Goal: Transaction & Acquisition: Purchase product/service

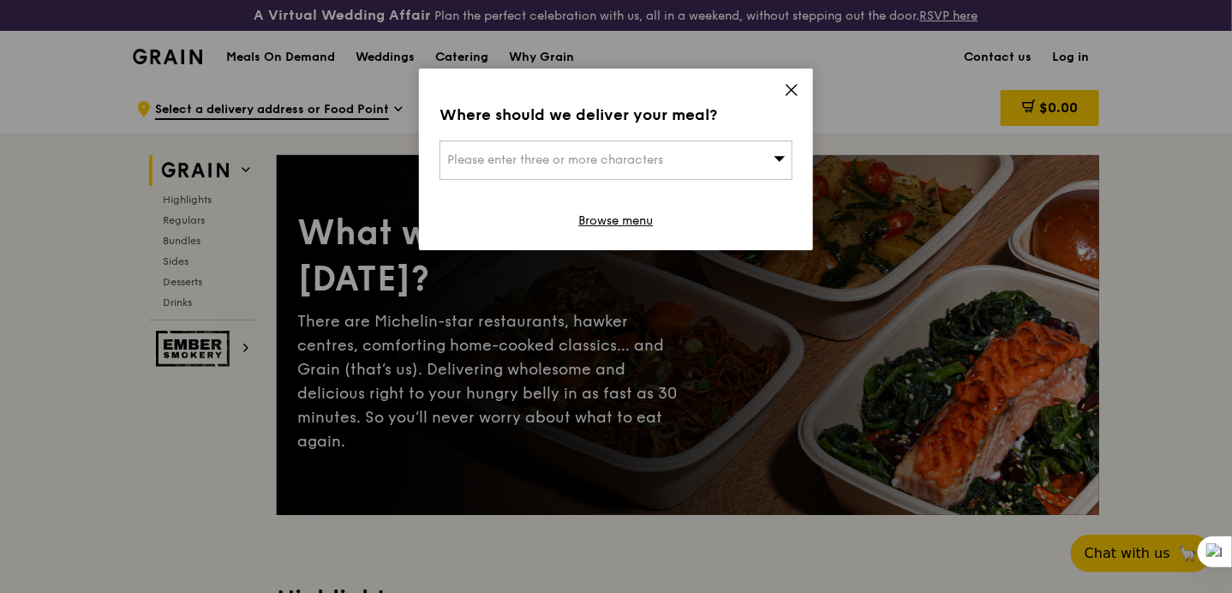
click at [535, 162] on span "Please enter three or more characters" at bounding box center [555, 160] width 216 height 15
click at [671, 154] on input "search" at bounding box center [615, 160] width 351 height 38
type input "P"
type input "Paperwork Office"
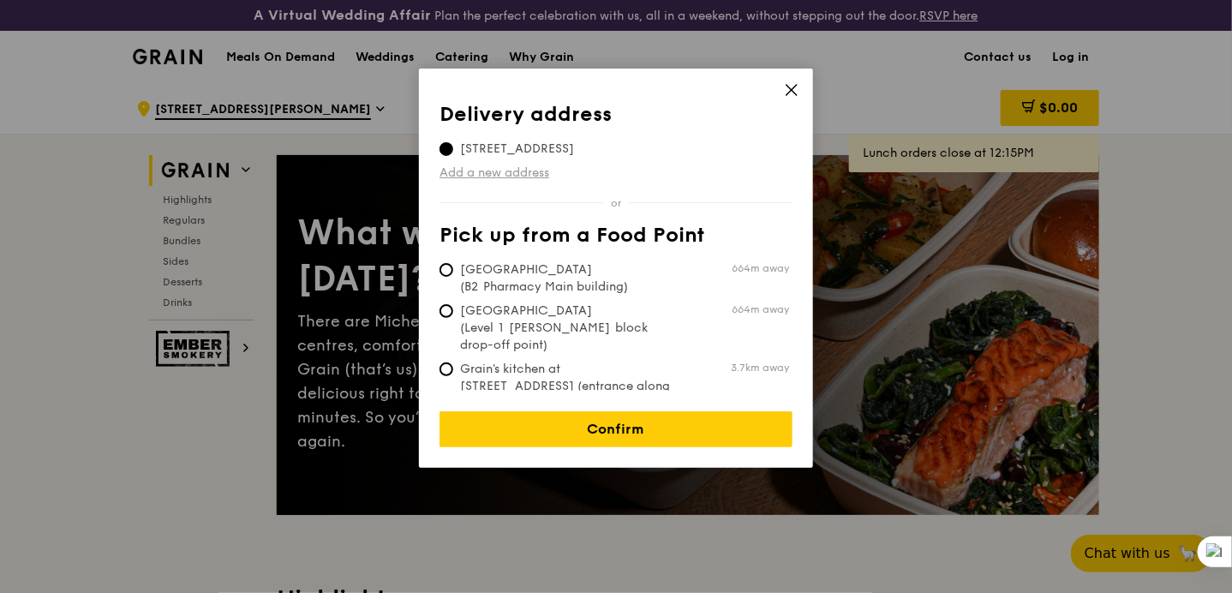
click at [482, 174] on link "Add a new address" at bounding box center [616, 173] width 353 height 17
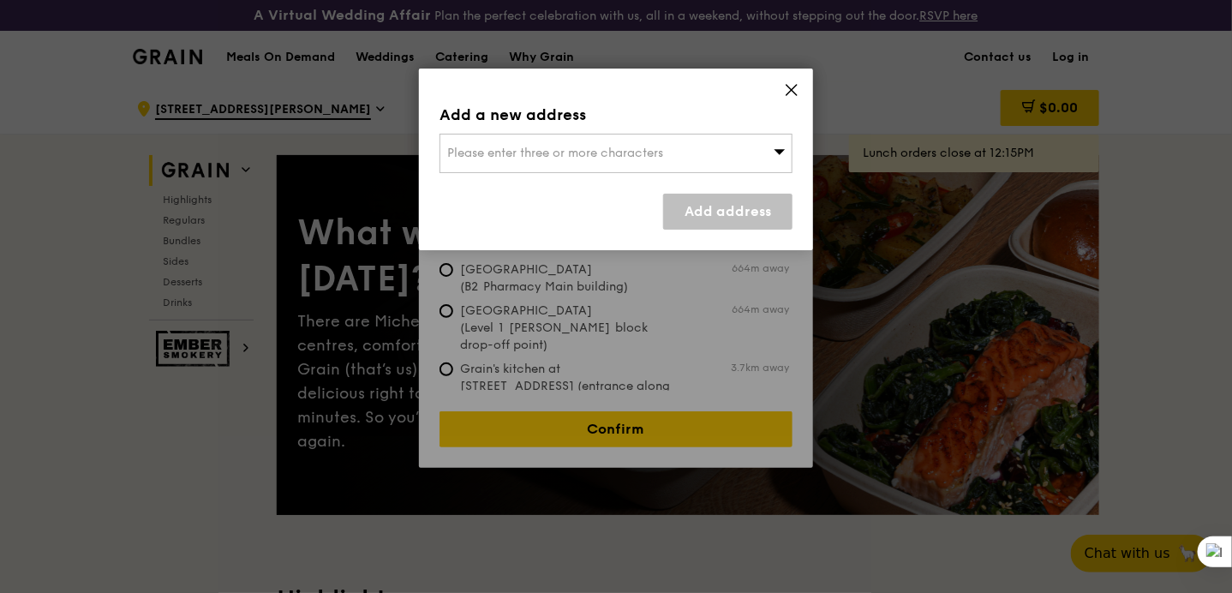
click at [524, 150] on span "Please enter three or more characters" at bounding box center [555, 153] width 216 height 15
paste input "[GEOGRAPHIC_DATA] [STREET_ADDRESS]"
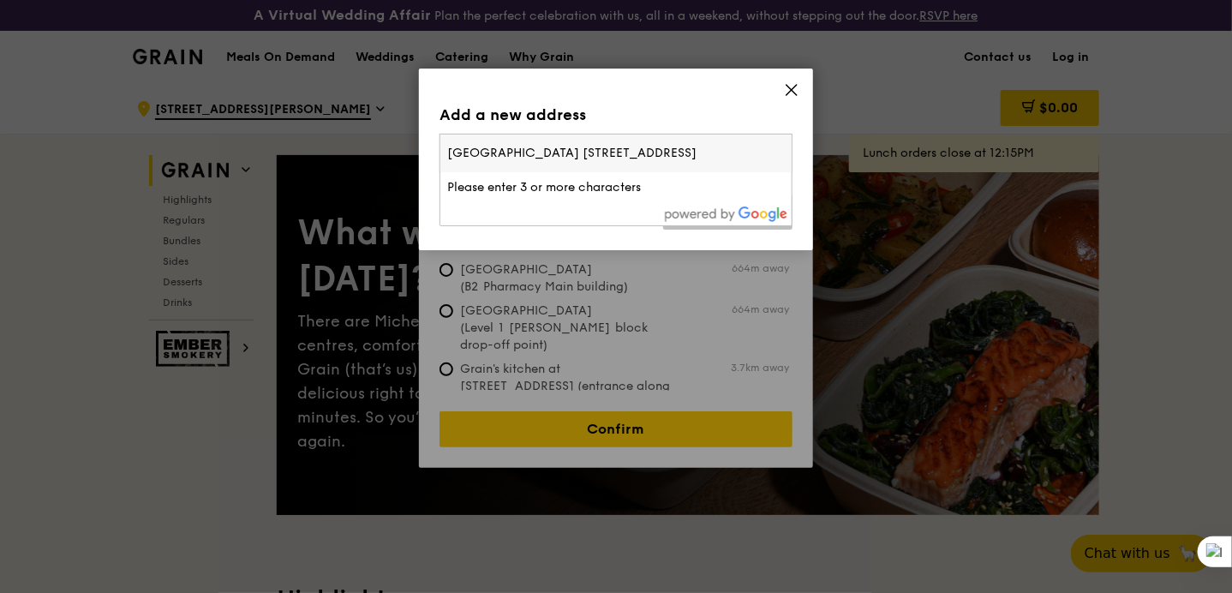
scroll to position [0, 45]
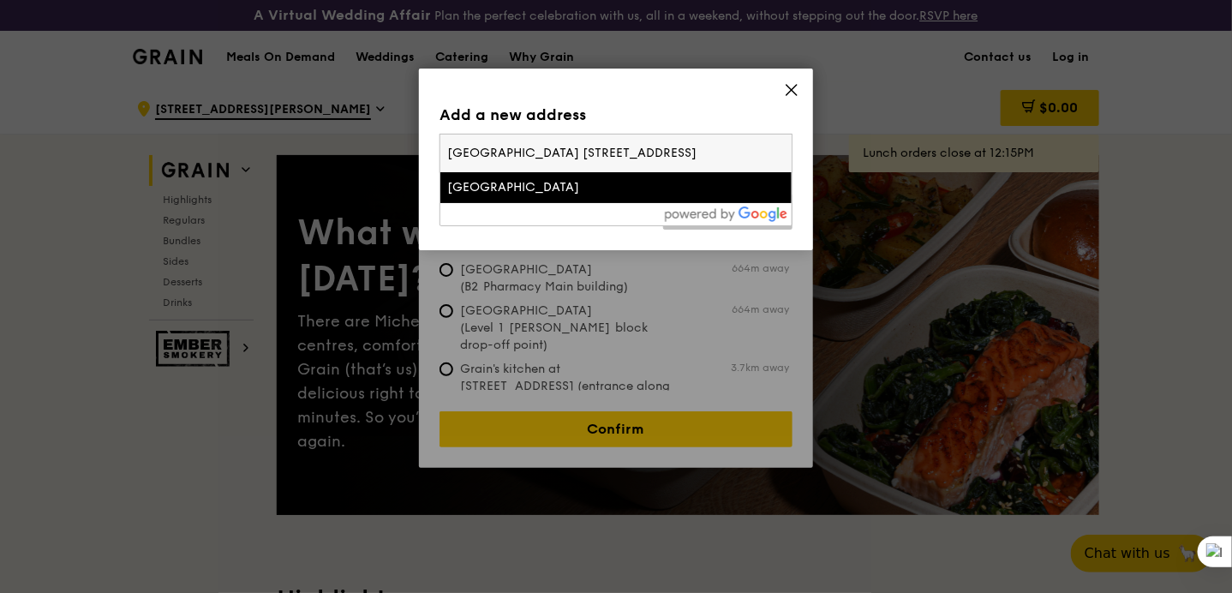
type input "[GEOGRAPHIC_DATA] [STREET_ADDRESS]"
click at [550, 187] on div "[GEOGRAPHIC_DATA]" at bounding box center [574, 187] width 254 height 17
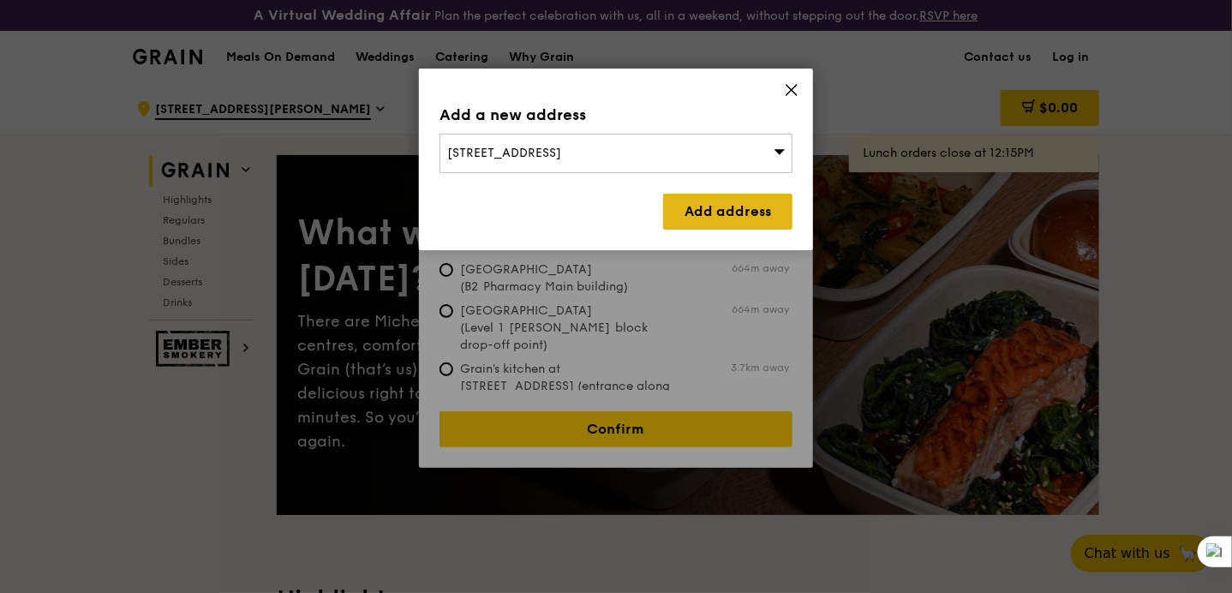
click at [734, 210] on link "Add address" at bounding box center [727, 212] width 129 height 36
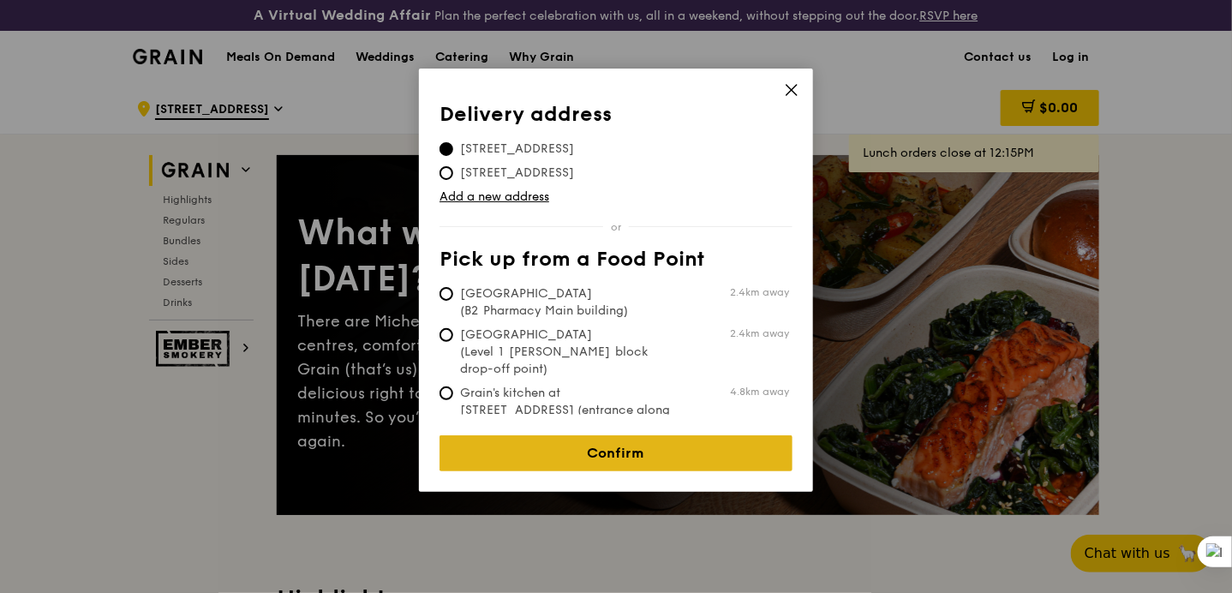
click at [550, 439] on link "Confirm" at bounding box center [616, 453] width 353 height 36
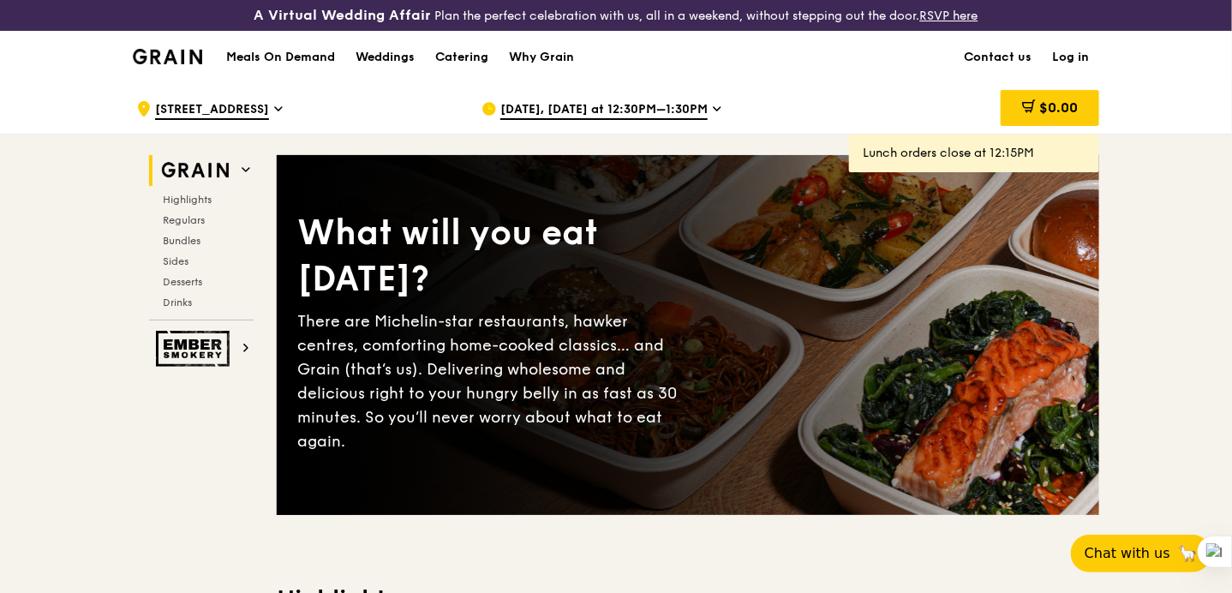
click at [613, 105] on span "[DATE], [DATE] at 12:30PM–1:30PM" at bounding box center [603, 110] width 207 height 19
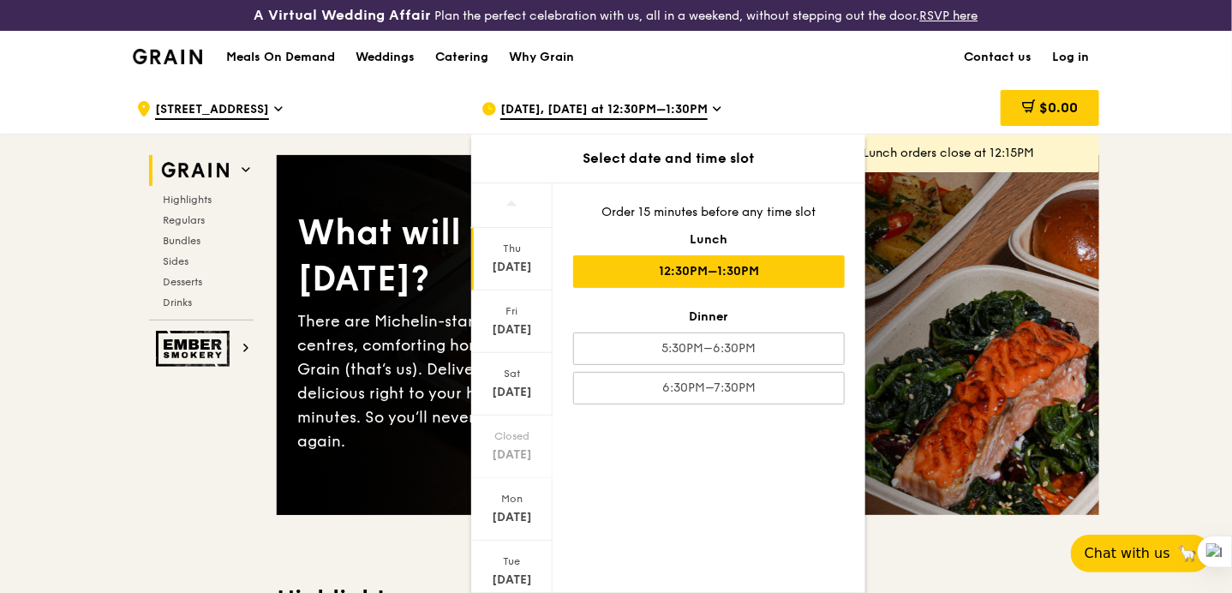
click at [620, 270] on div "12:30PM–1:30PM" at bounding box center [709, 271] width 272 height 33
click at [841, 93] on div "$0.00" at bounding box center [961, 108] width 276 height 51
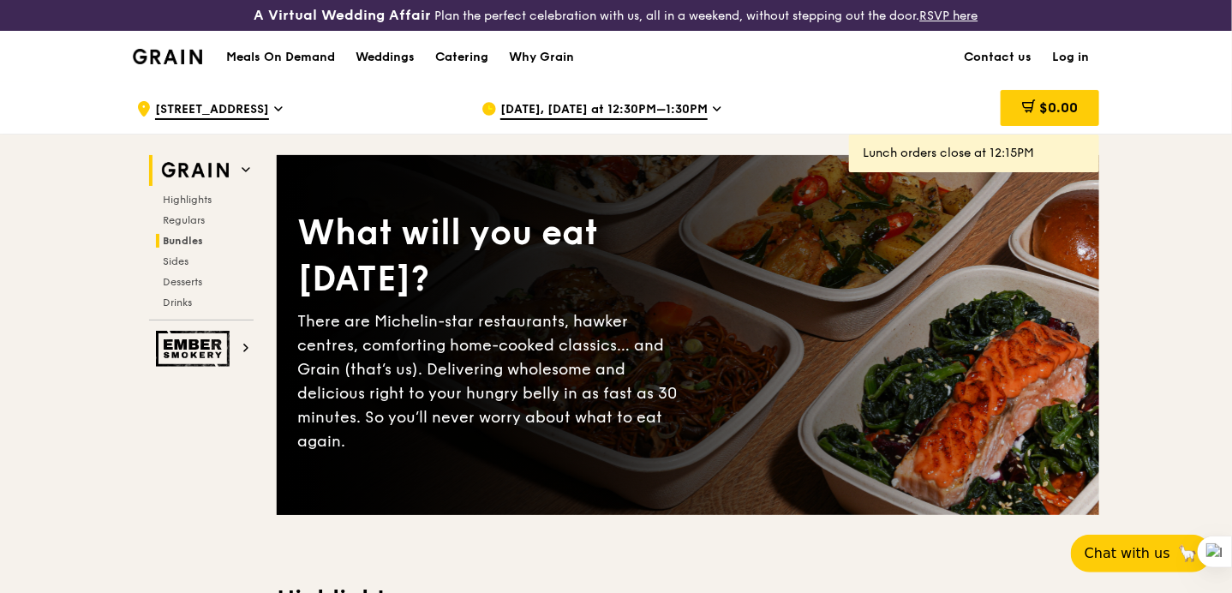
click at [175, 235] on span "Bundles" at bounding box center [183, 241] width 40 height 12
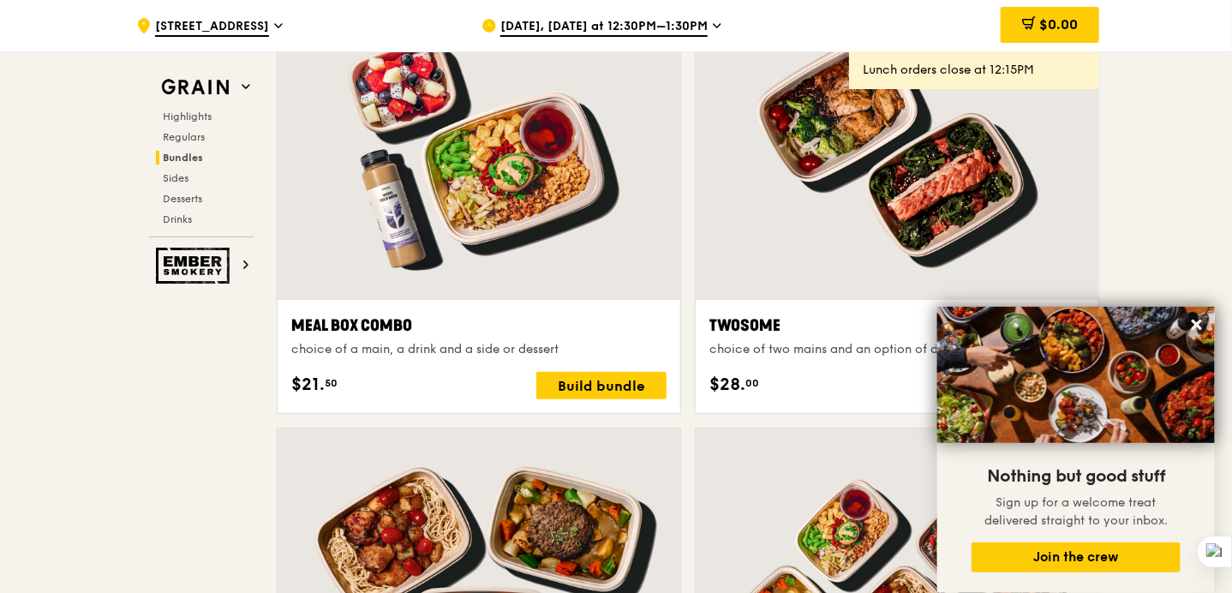
scroll to position [2651, 0]
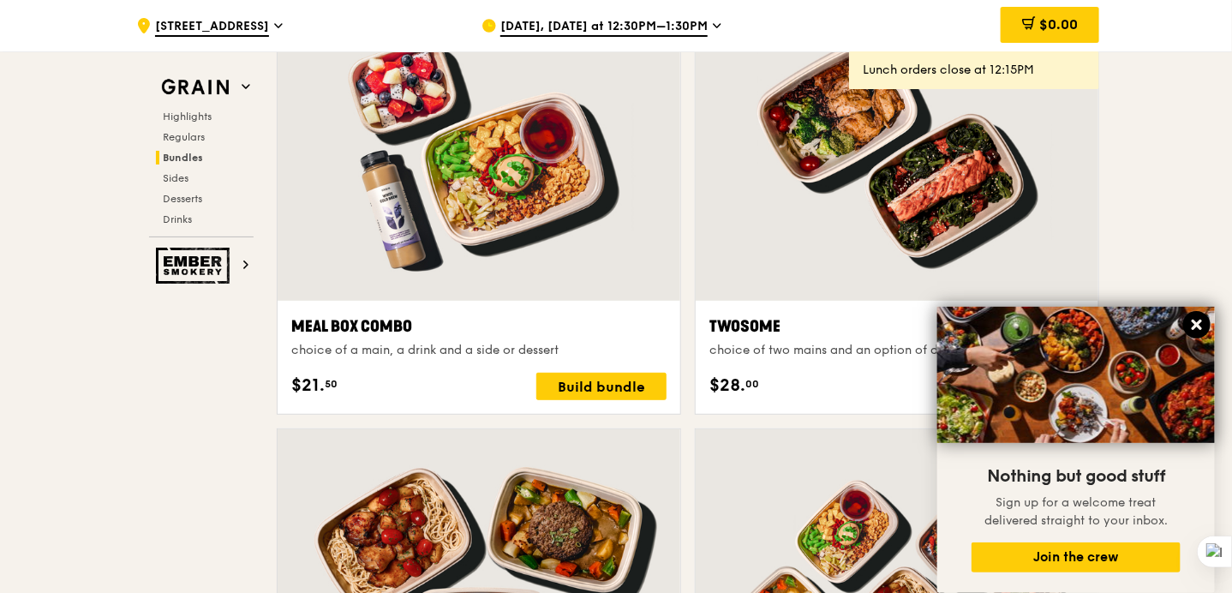
click at [1201, 323] on icon at bounding box center [1197, 325] width 10 height 10
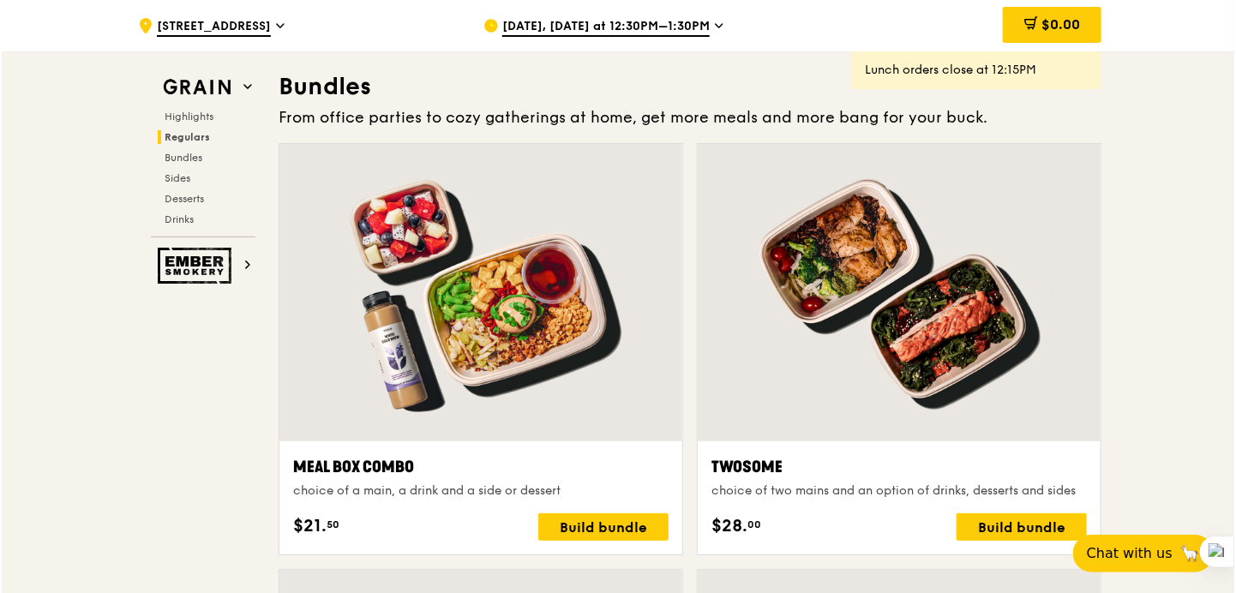
scroll to position [2510, 0]
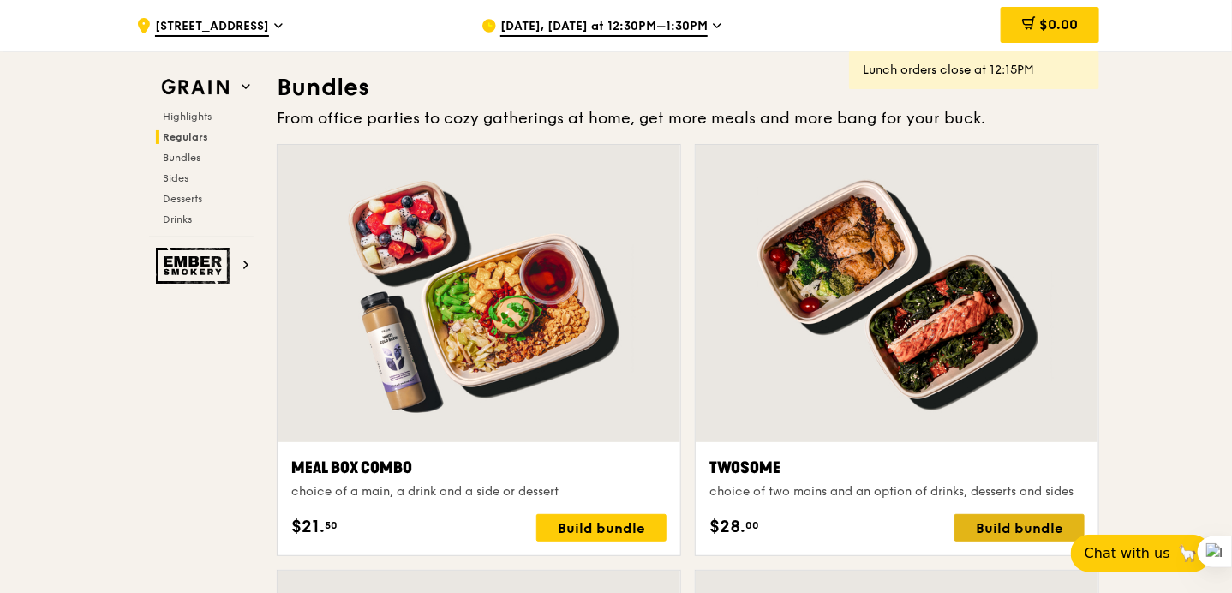
click at [999, 524] on div "Build bundle" at bounding box center [1020, 527] width 130 height 27
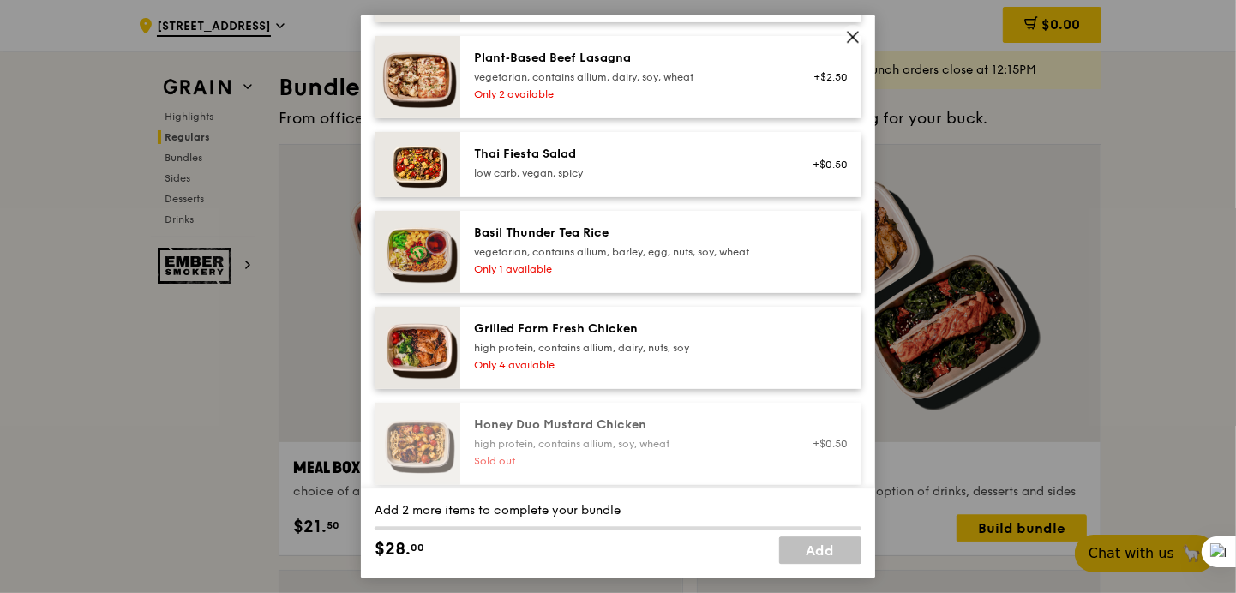
scroll to position [285, 0]
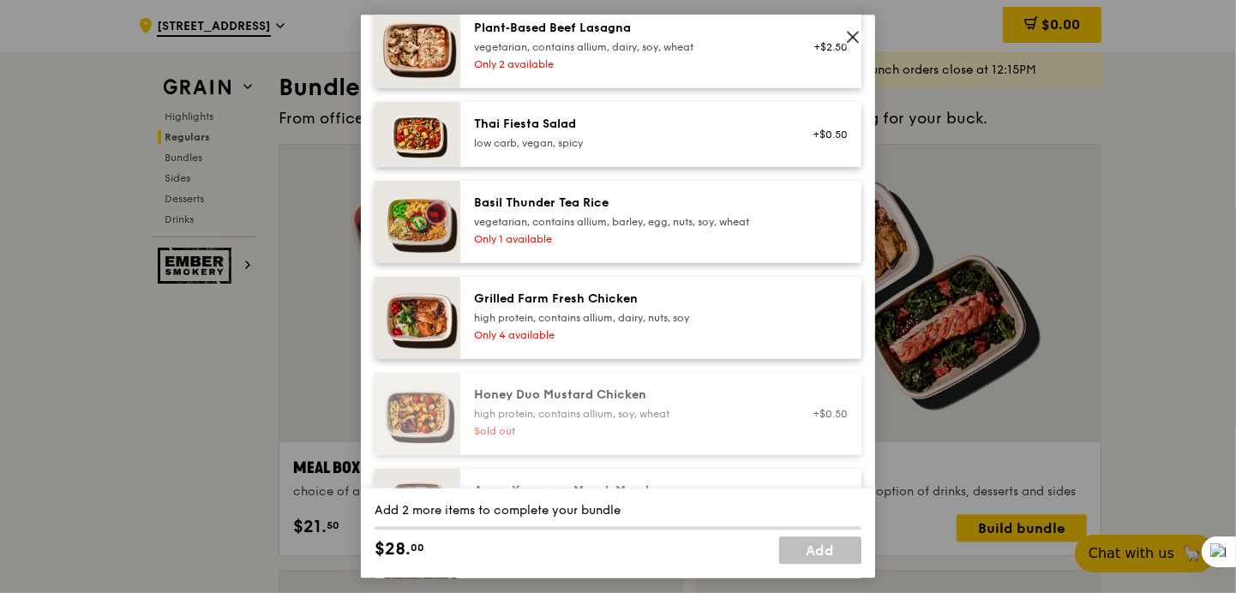
click at [546, 338] on div "Only 4 available" at bounding box center [628, 335] width 308 height 14
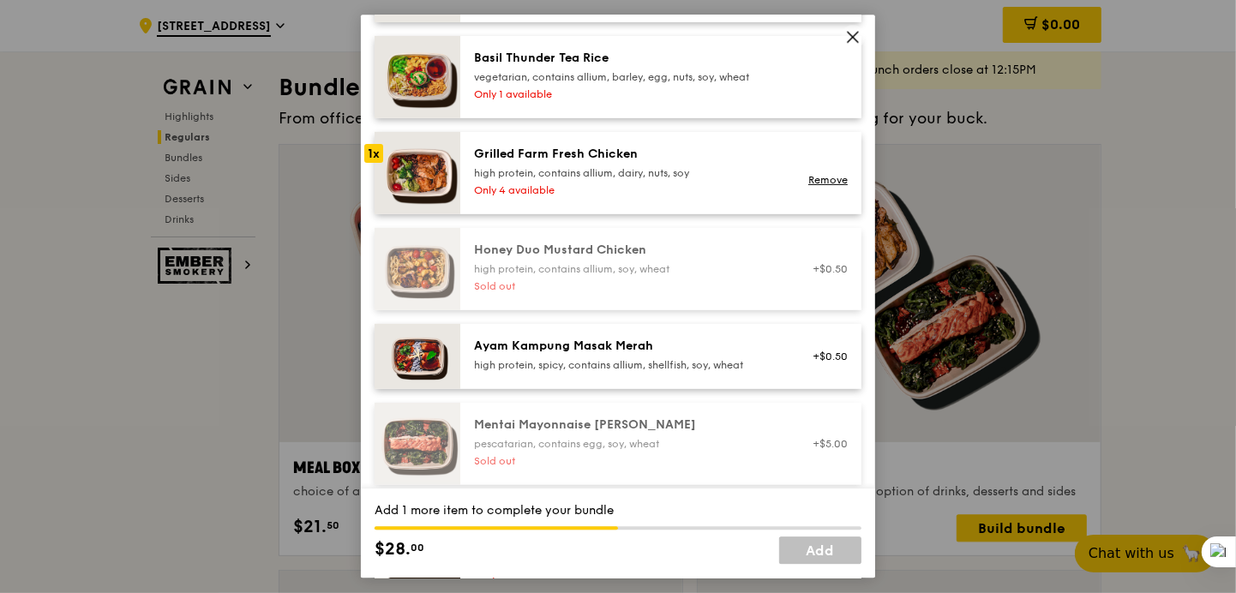
scroll to position [429, 0]
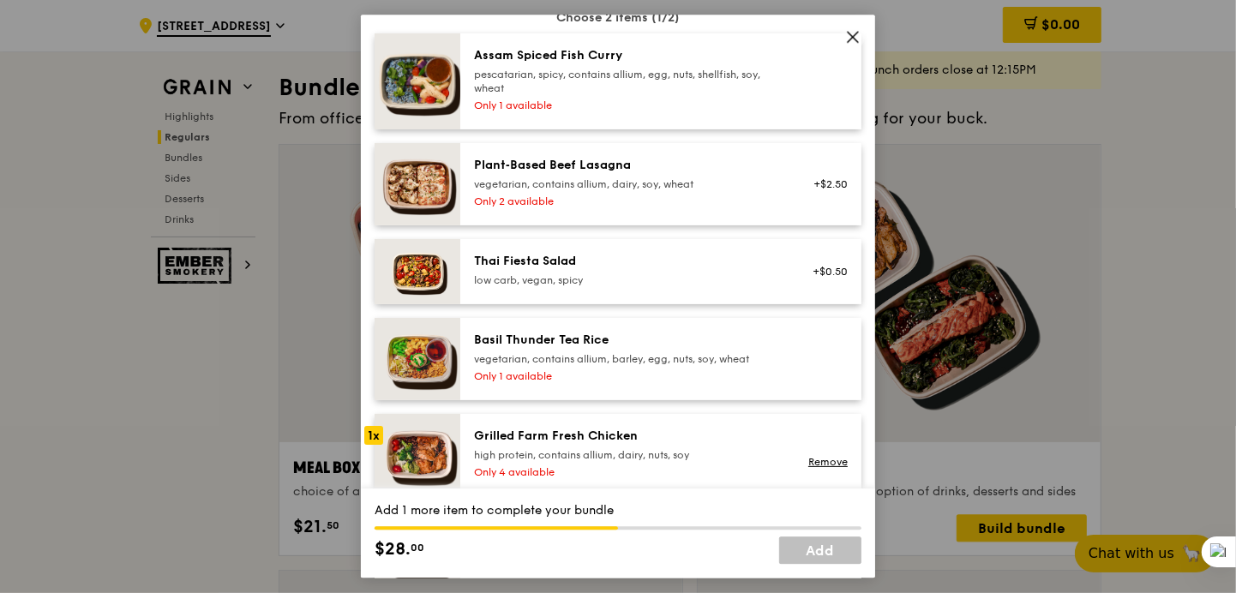
click at [518, 175] on div "Plant‑Based Beef Lasagna vegetarian, contains allium, dairy, soy, wheat" at bounding box center [628, 174] width 308 height 34
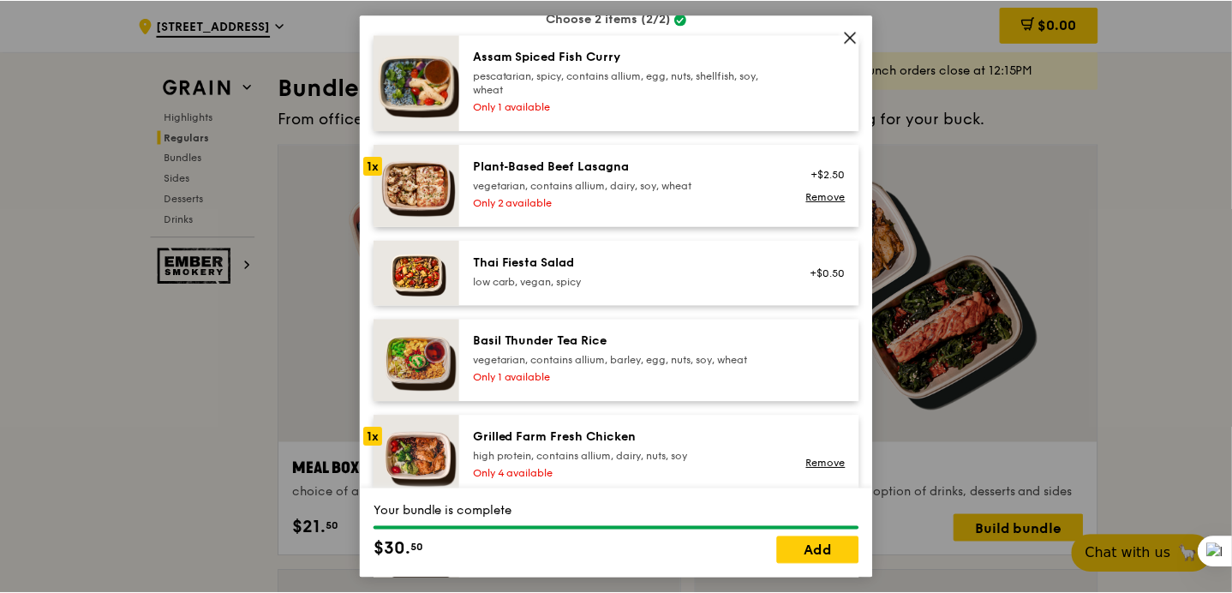
scroll to position [146, 0]
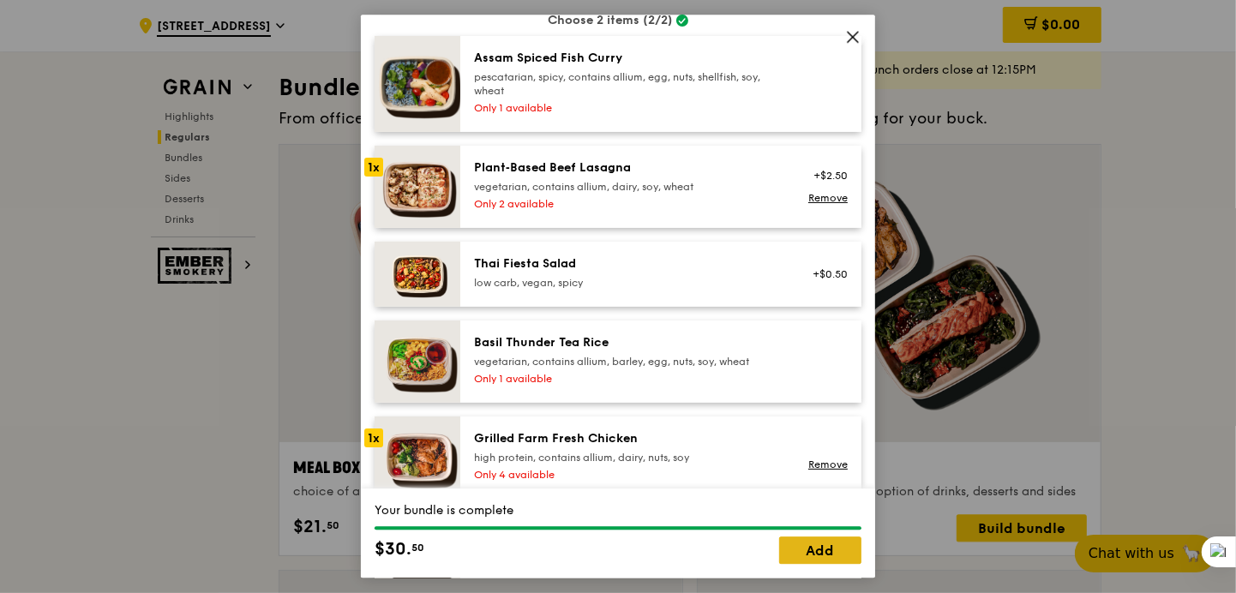
click at [807, 554] on link "Add" at bounding box center [820, 550] width 82 height 27
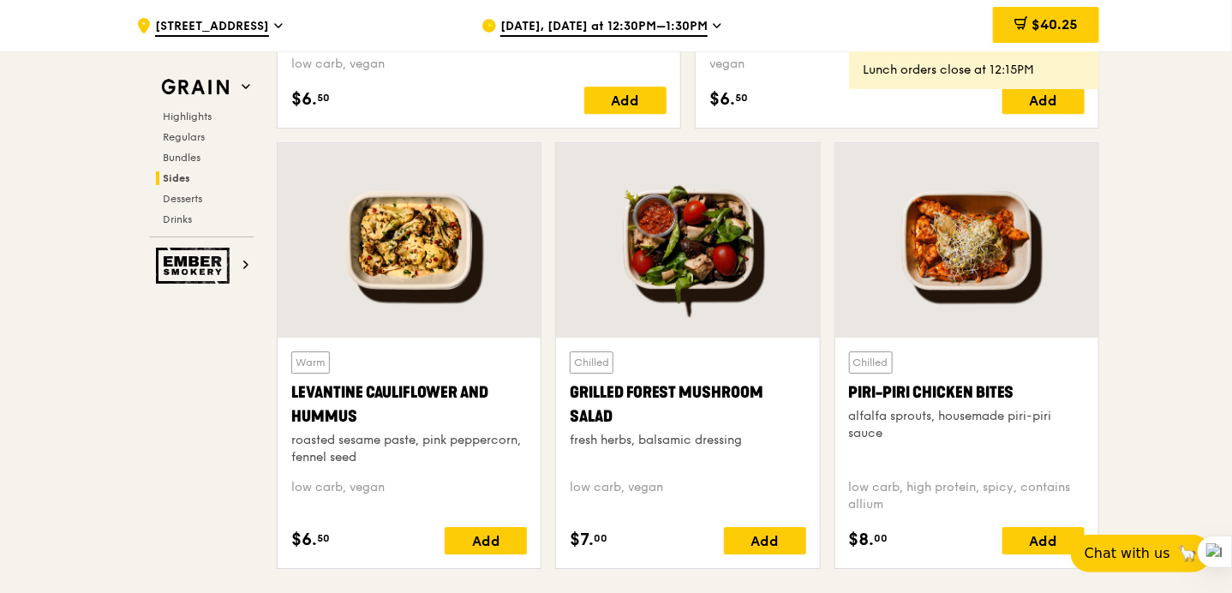
scroll to position [4347, 0]
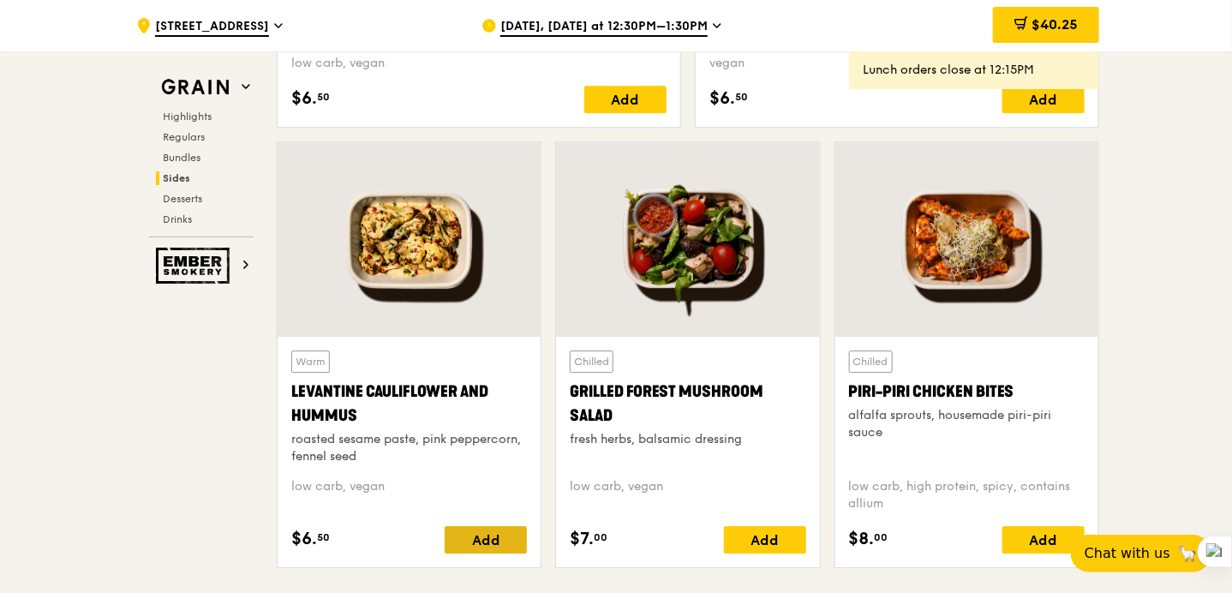
click at [471, 530] on div "Add" at bounding box center [486, 539] width 82 height 27
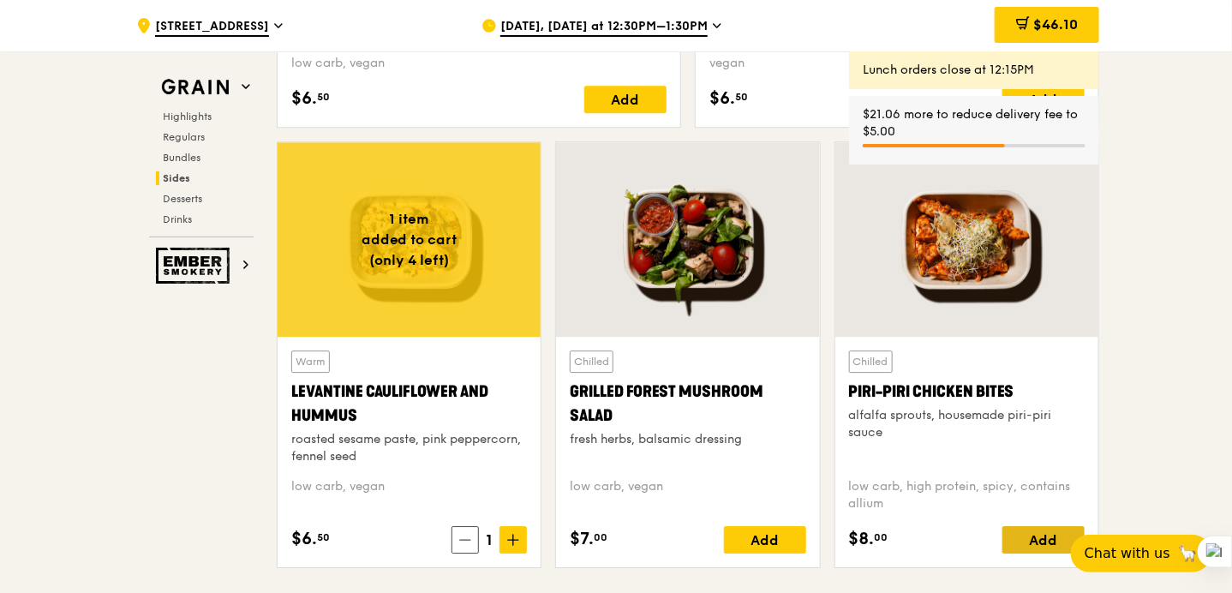
click at [1039, 535] on div "Add" at bounding box center [1044, 539] width 82 height 27
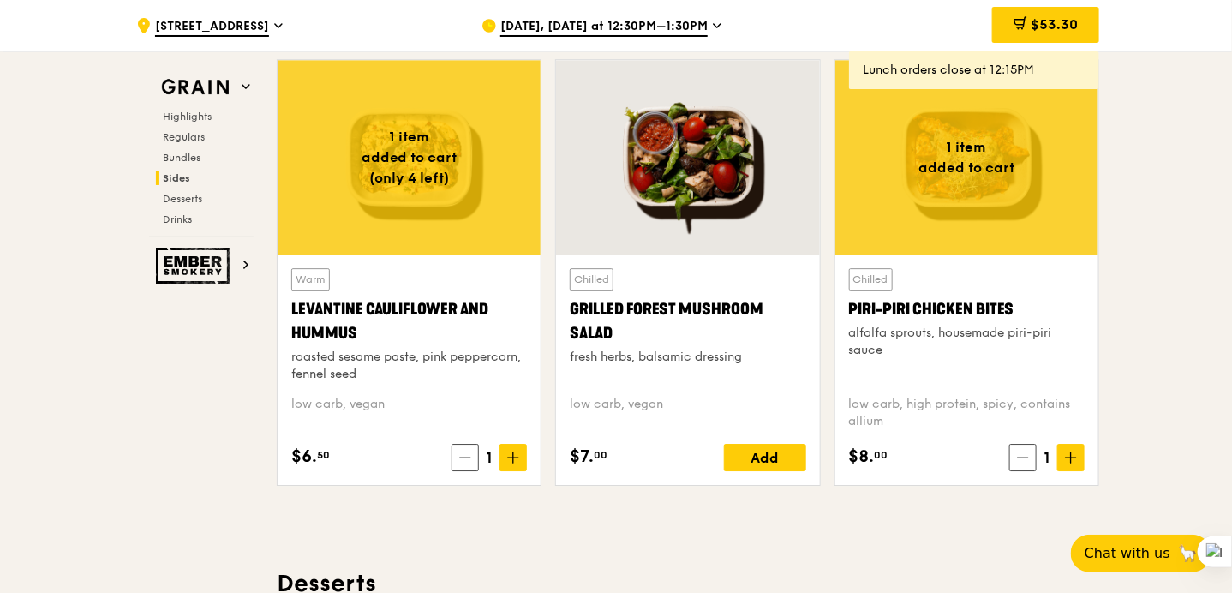
scroll to position [4429, 0]
click at [776, 447] on div "Add" at bounding box center [765, 457] width 82 height 27
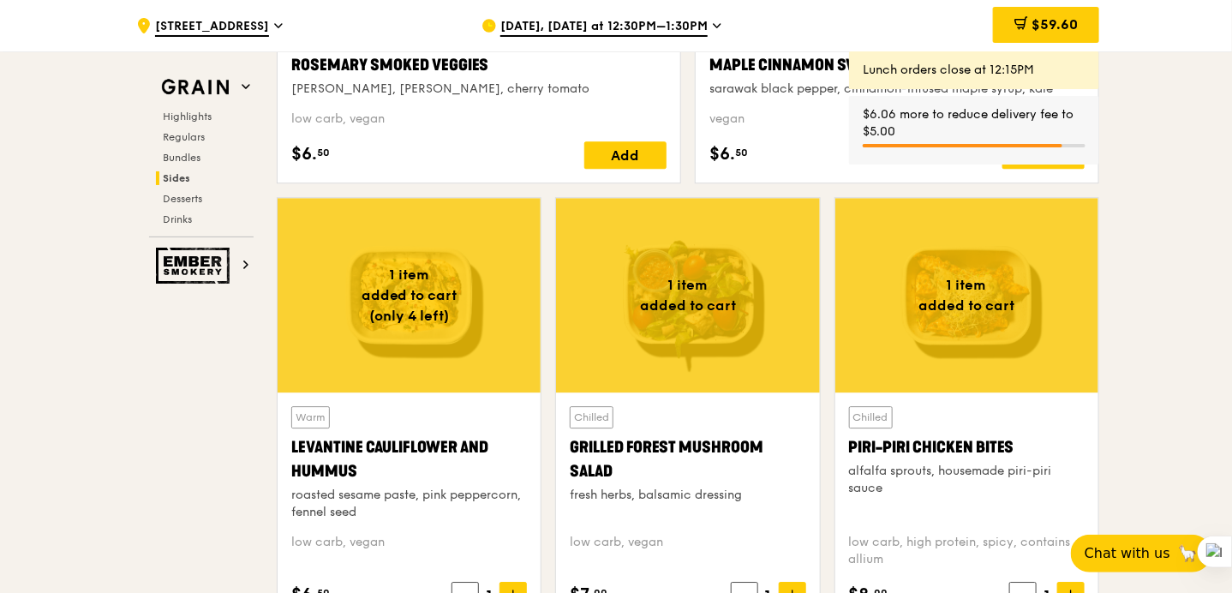
scroll to position [4290, 0]
